Goal: Transaction & Acquisition: Obtain resource

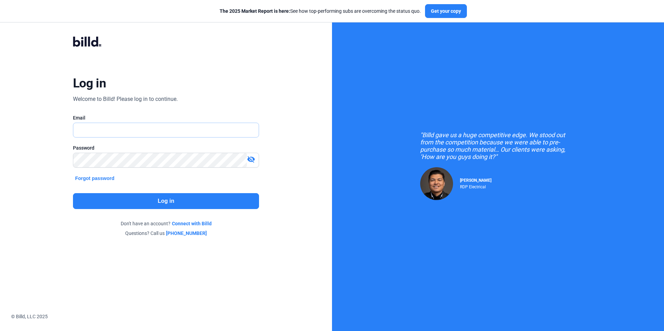
type input "[EMAIL_ADDRESS][DOMAIN_NAME]"
click at [205, 203] on button "Log in" at bounding box center [166, 201] width 186 height 16
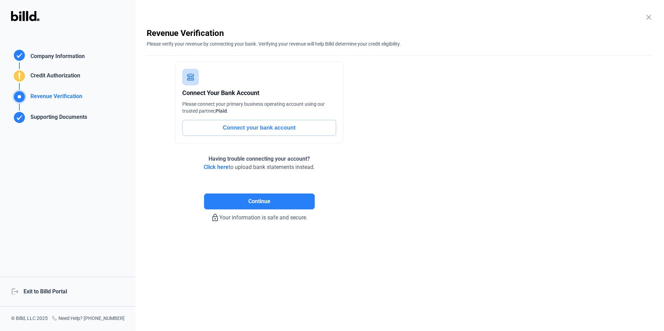
click at [54, 295] on div "logout Exit to Billd Portal" at bounding box center [68, 292] width 136 height 30
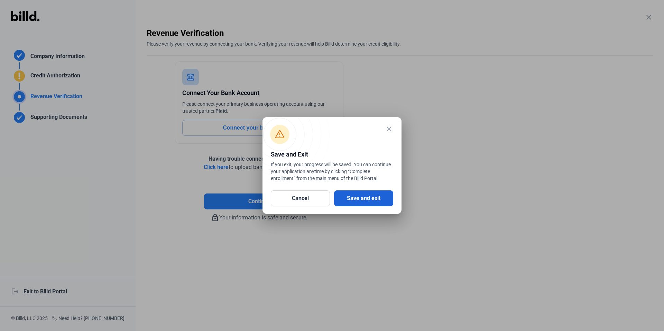
click at [378, 200] on button "Save and exit" at bounding box center [363, 199] width 59 height 16
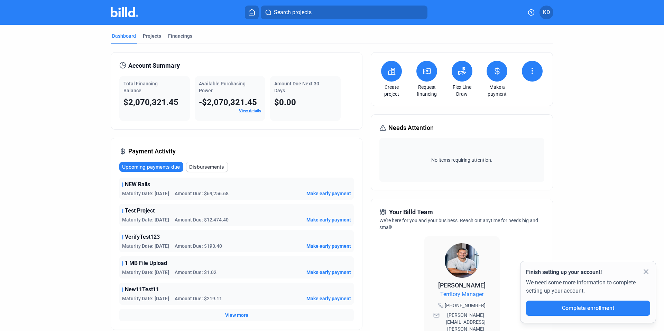
click at [427, 68] on icon at bounding box center [427, 71] width 7 height 6
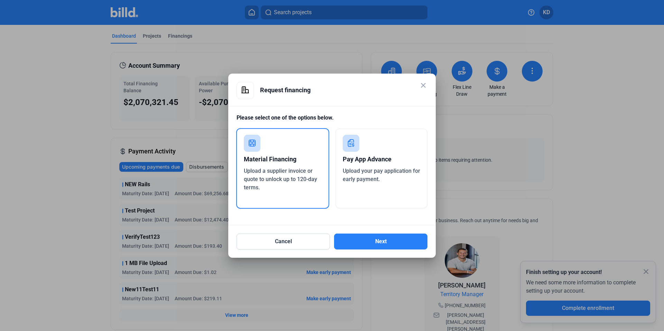
click at [425, 87] on mat-icon "close" at bounding box center [423, 85] width 8 height 8
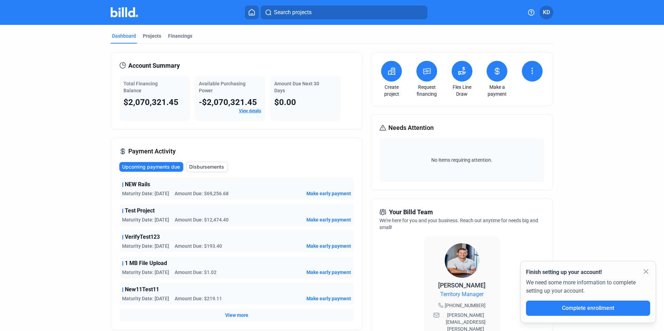
click at [424, 69] on icon at bounding box center [427, 71] width 7 height 6
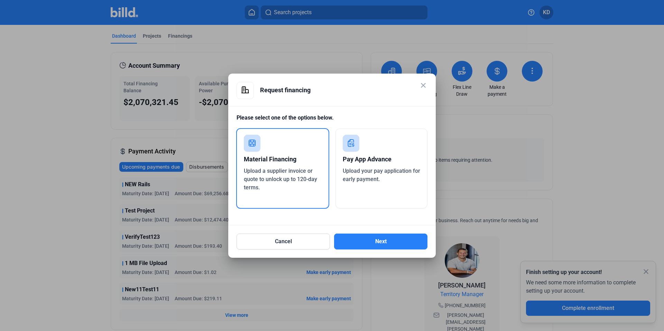
click at [361, 185] on div "Pay App Advance Upload your pay application for early payment." at bounding box center [381, 169] width 92 height 80
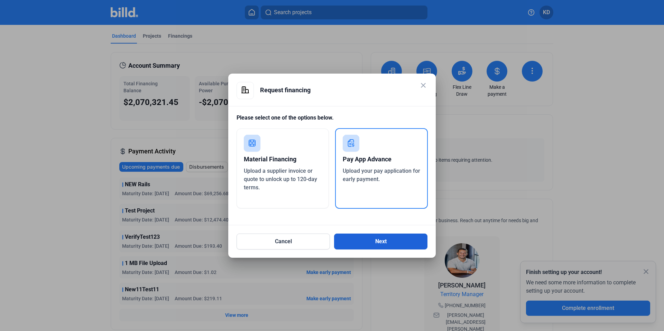
click at [392, 243] on button "Next" at bounding box center [380, 242] width 93 height 16
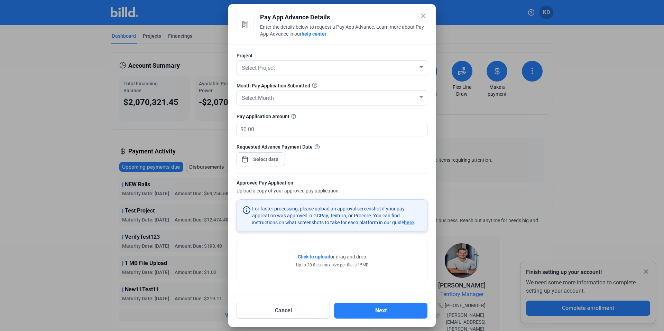
click at [422, 15] on mat-icon "close" at bounding box center [423, 16] width 8 height 8
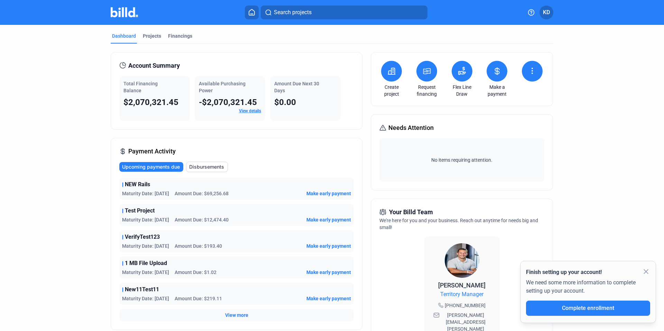
click at [644, 277] on div "We need some more information to complete setting up your account." at bounding box center [588, 289] width 124 height 24
click at [645, 270] on mat-icon "close" at bounding box center [646, 272] width 8 height 8
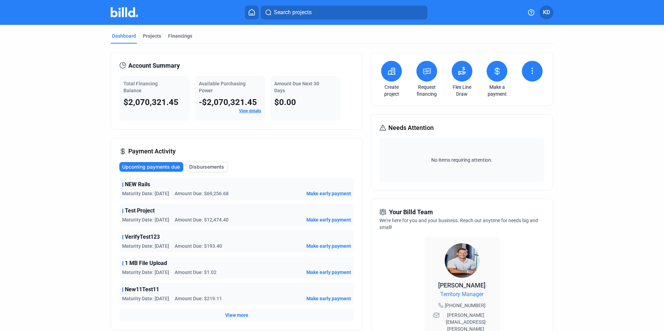
click at [425, 73] on icon at bounding box center [427, 71] width 9 height 8
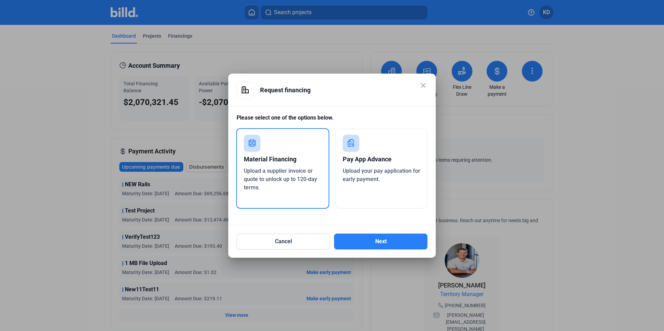
click at [371, 166] on div "Pay App Advance" at bounding box center [382, 159] width 78 height 15
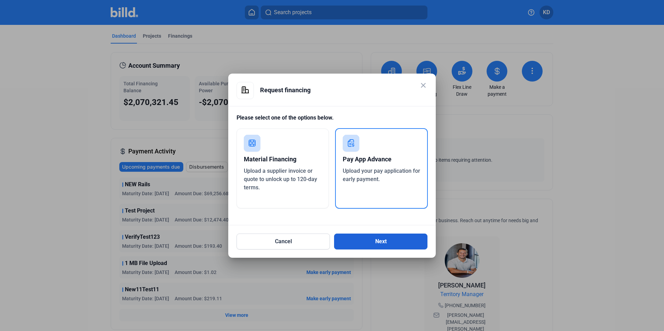
click at [394, 234] on button "Next" at bounding box center [380, 242] width 93 height 16
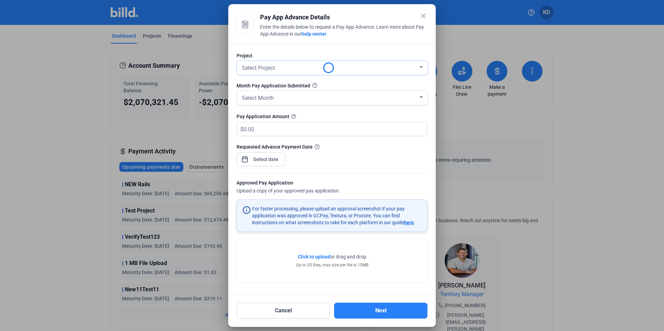
click at [289, 73] on div "Select Project" at bounding box center [332, 68] width 184 height 14
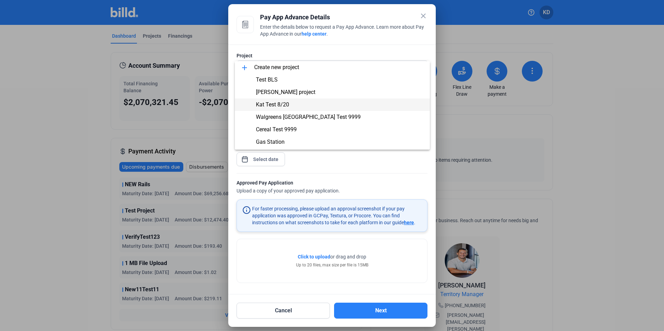
click at [287, 108] on span "Kat Test 8/20" at bounding box center [272, 104] width 33 height 7
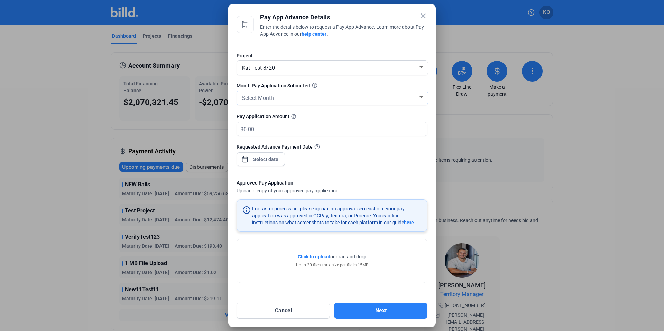
click at [287, 98] on div "Select Month" at bounding box center [329, 98] width 178 height 10
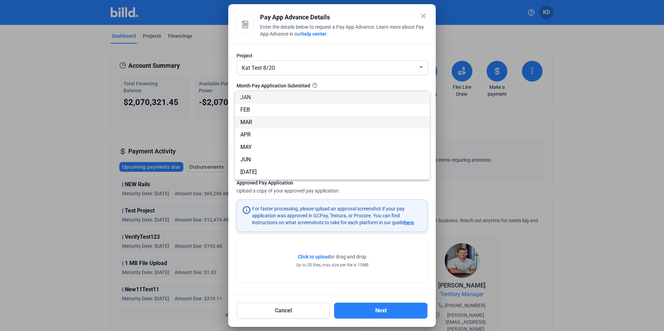
click at [289, 128] on span "MAR" at bounding box center [332, 122] width 184 height 12
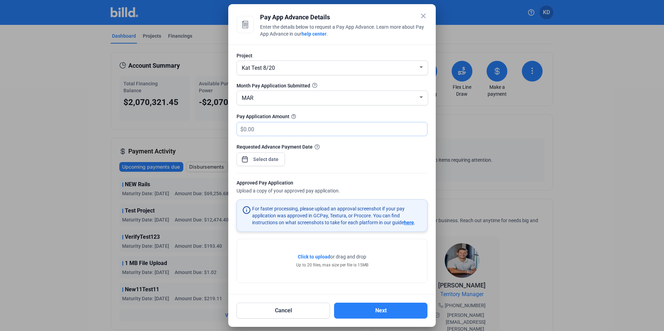
click at [288, 130] on input "text" at bounding box center [335, 128] width 184 height 13
type input "350,000"
click at [261, 156] on div "close Pay App Advance Details Enter the details below to request a Pay App Adva…" at bounding box center [332, 165] width 664 height 331
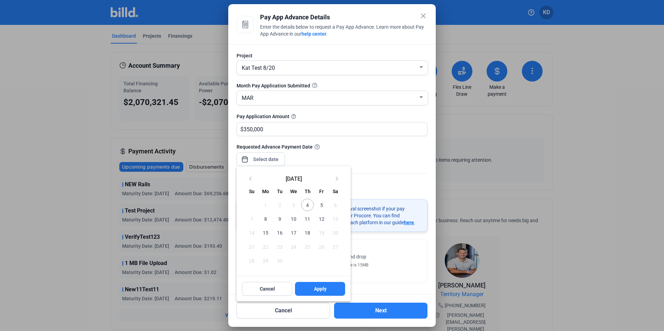
click at [310, 207] on span "4" at bounding box center [307, 205] width 12 height 12
click at [330, 292] on button "Apply" at bounding box center [320, 289] width 50 height 14
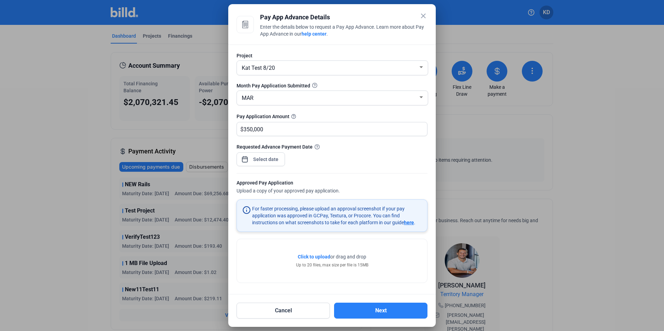
click at [315, 255] on span "Click to upload" at bounding box center [314, 257] width 33 height 6
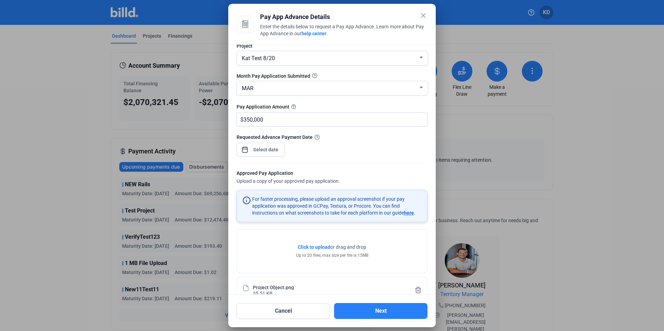
scroll to position [25, 0]
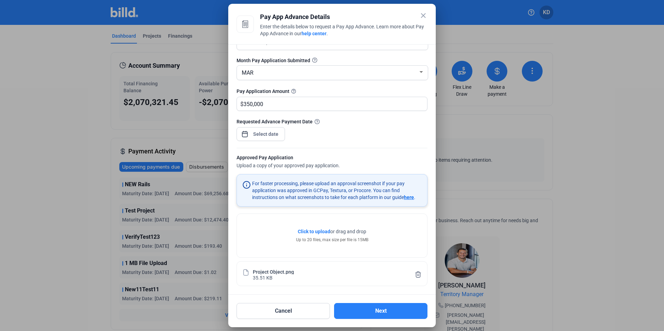
click at [409, 198] on span "here" at bounding box center [409, 198] width 10 height 6
click at [395, 312] on button "Next" at bounding box center [380, 311] width 93 height 16
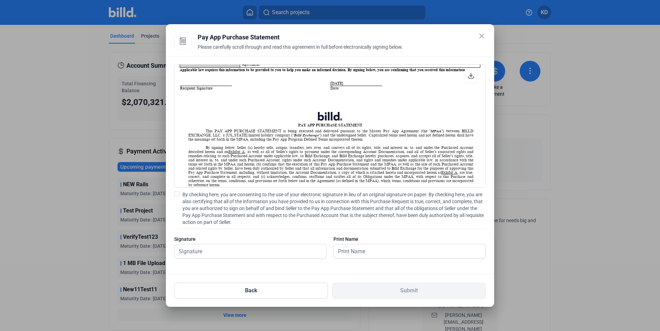
scroll to position [325, 0]
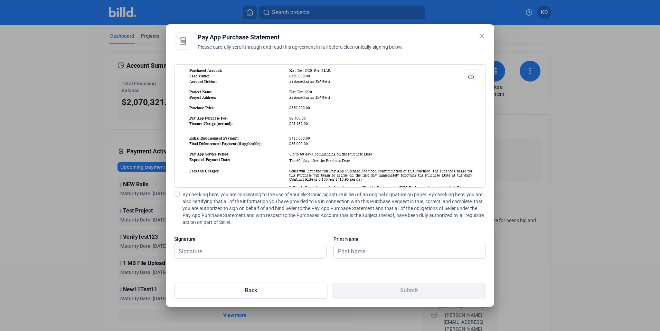
drag, startPoint x: 289, startPoint y: 82, endPoint x: 325, endPoint y: 82, distance: 35.6
click at [325, 78] on td "$350,000.00" at bounding box center [381, 76] width 184 height 5
click at [353, 120] on table "Purchased Account: Kat Test 8/20_PA_MAR Face Value: $350,000.00 Account Debtor:…" at bounding box center [330, 174] width 285 height 215
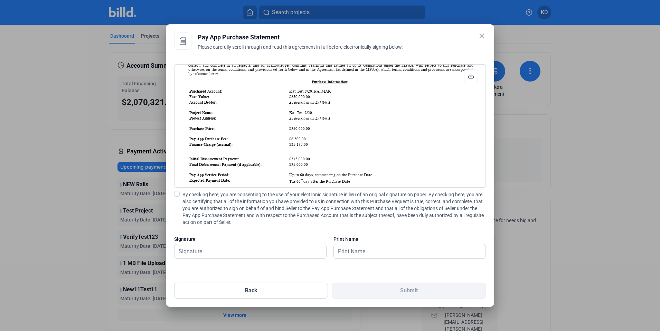
scroll to position [307, 0]
